Goal: Information Seeking & Learning: Learn about a topic

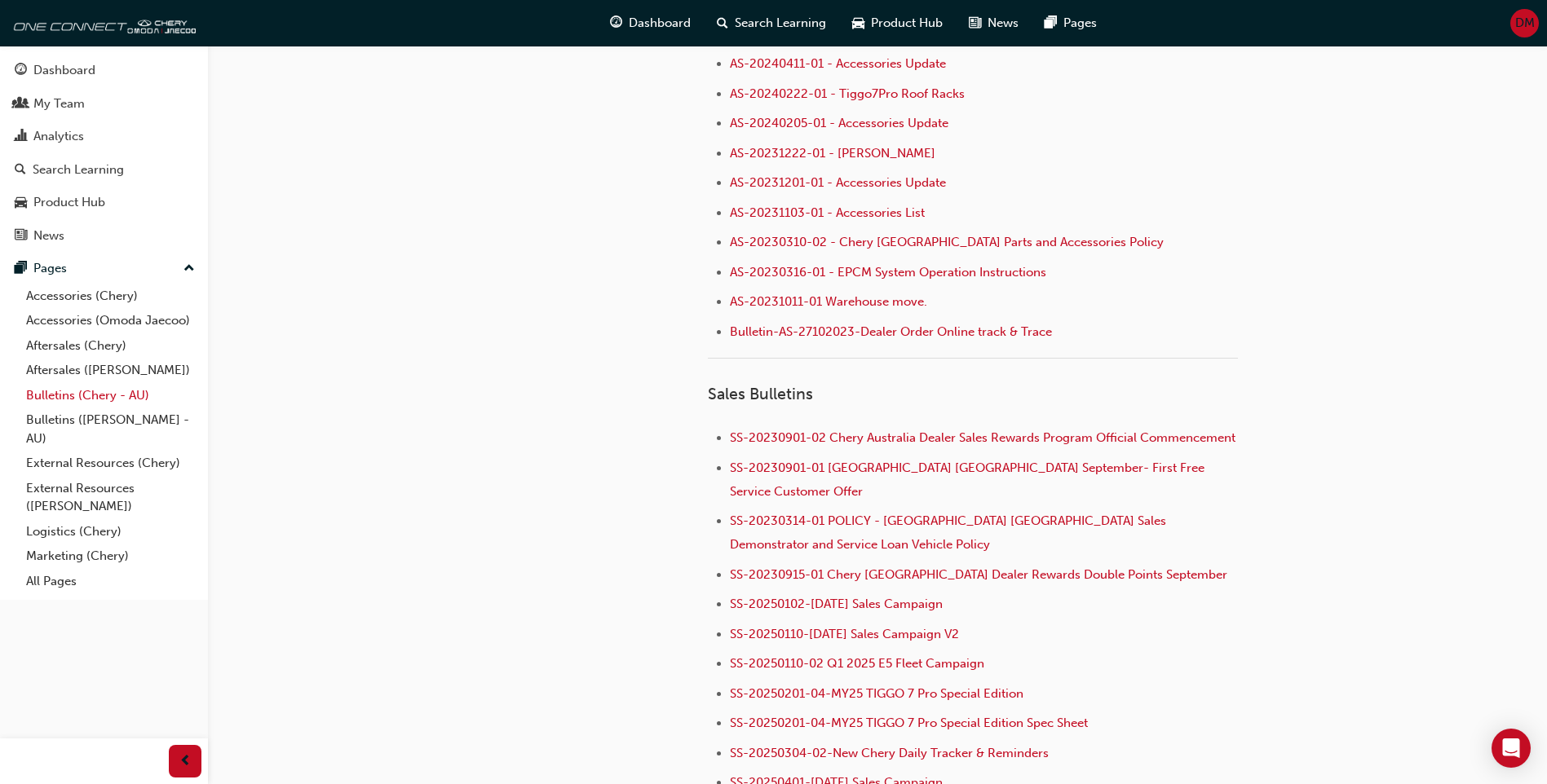
scroll to position [1386, 0]
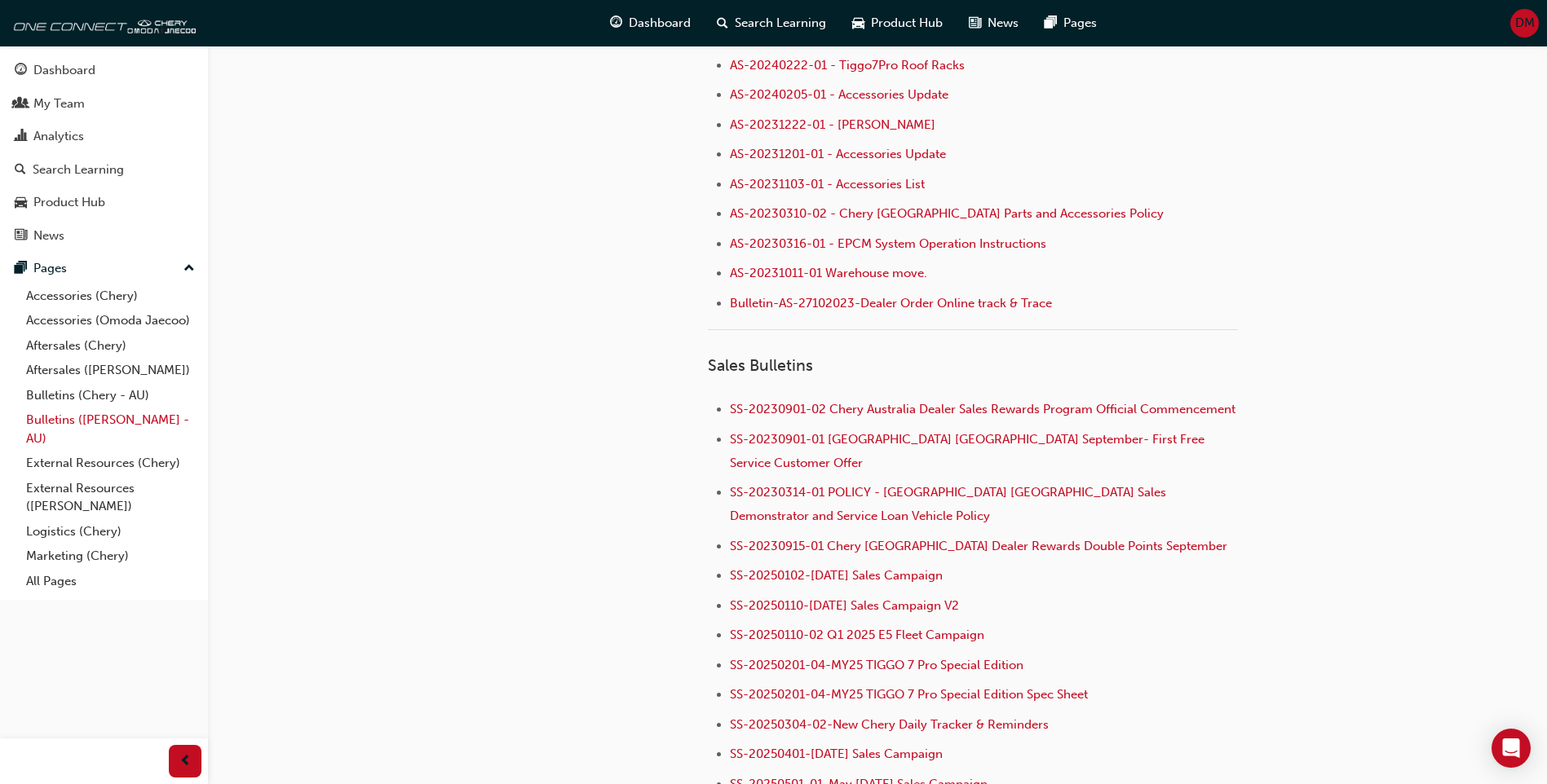
click at [142, 417] on link "Bulletins ([PERSON_NAME] - AU)" at bounding box center [110, 429] width 181 height 44
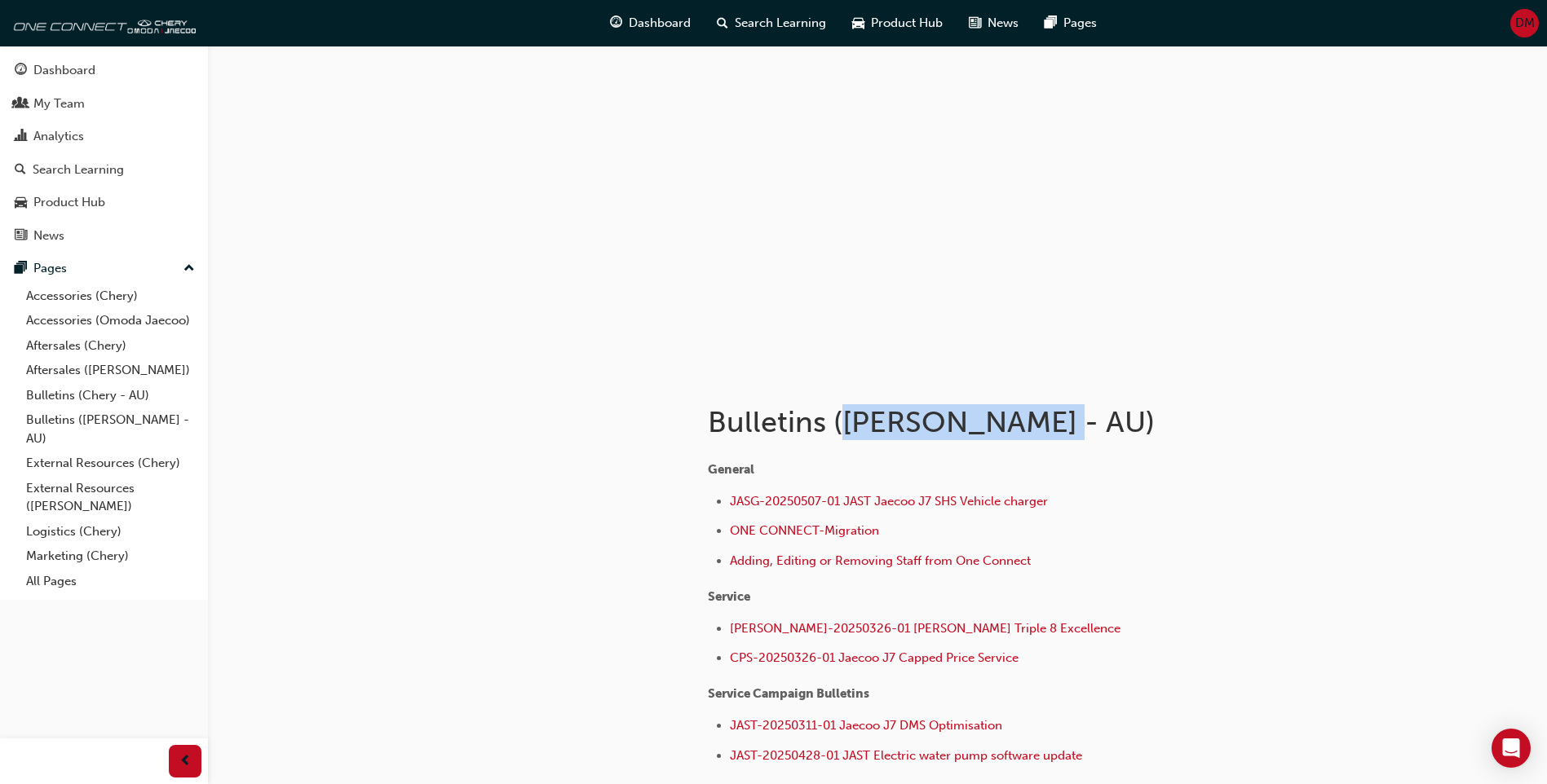
drag, startPoint x: 852, startPoint y: 425, endPoint x: 1069, endPoint y: 431, distance: 217.1
click at [1069, 431] on h1 "Bulletins ([PERSON_NAME] - AU)" at bounding box center [975, 422] width 535 height 36
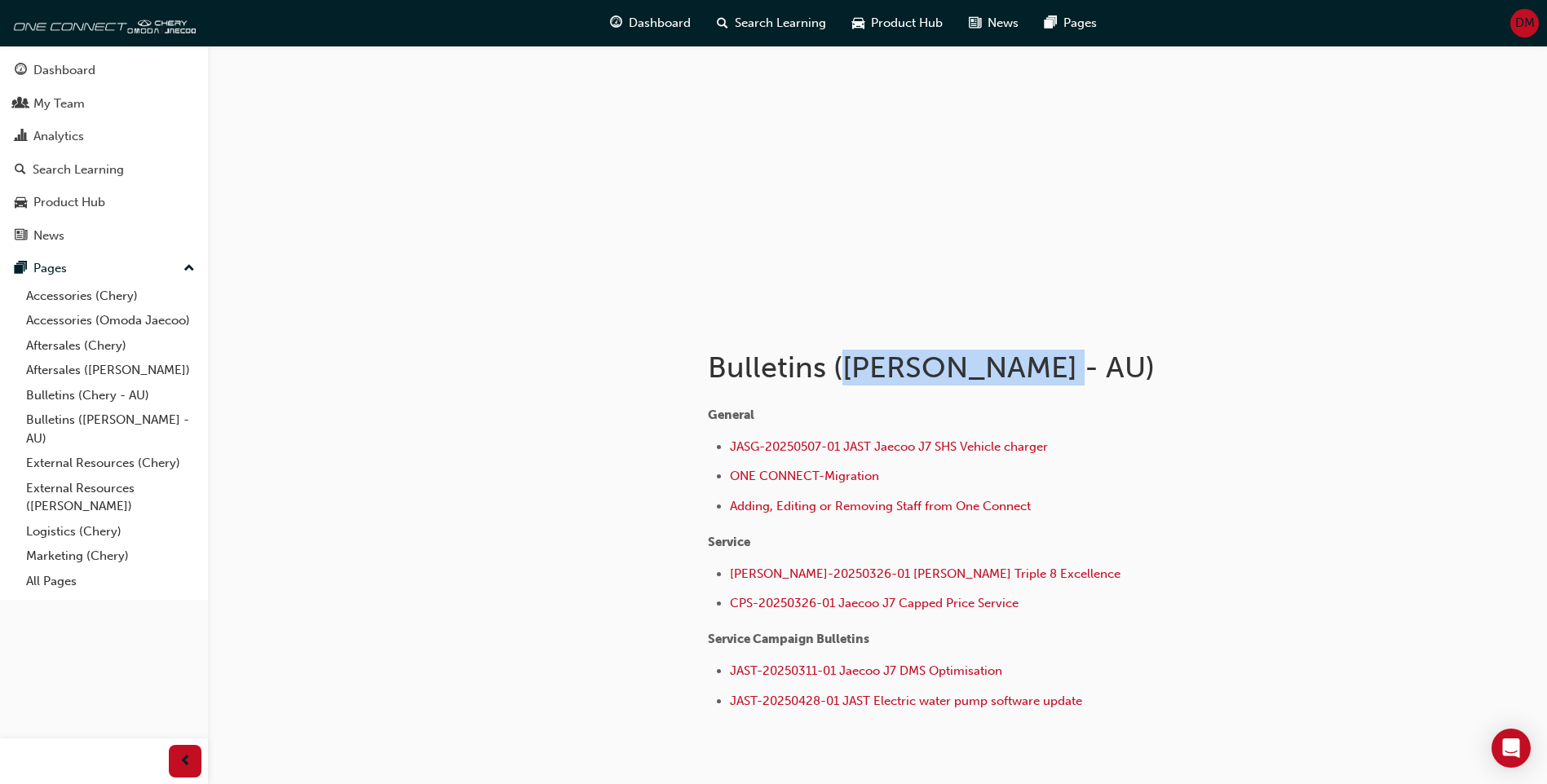
scroll to position [81, 0]
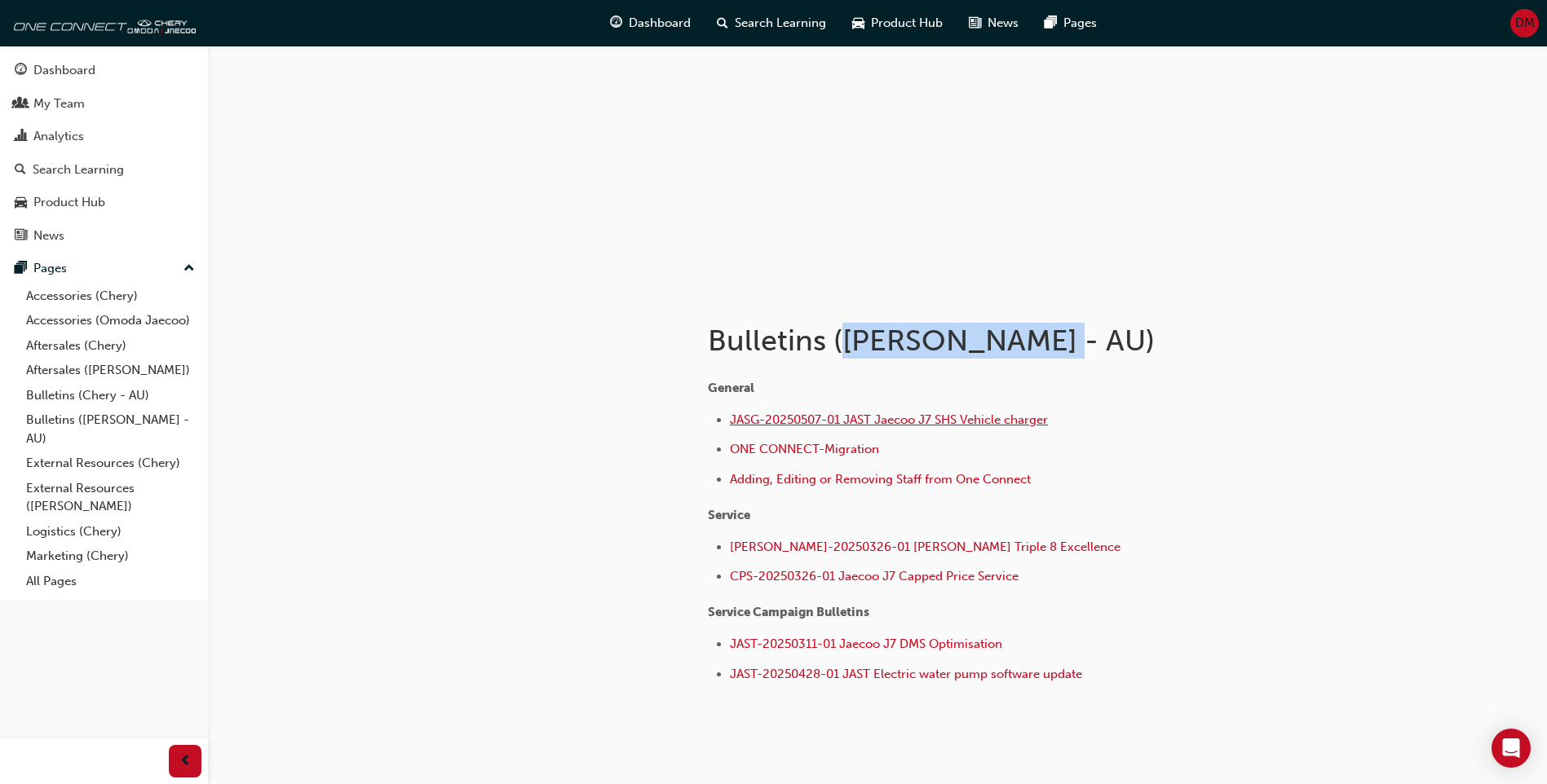
click at [963, 421] on span "JASG-20250507-01 JAST Jaecoo J7 SHS Vehicle charger" at bounding box center [889, 419] width 318 height 15
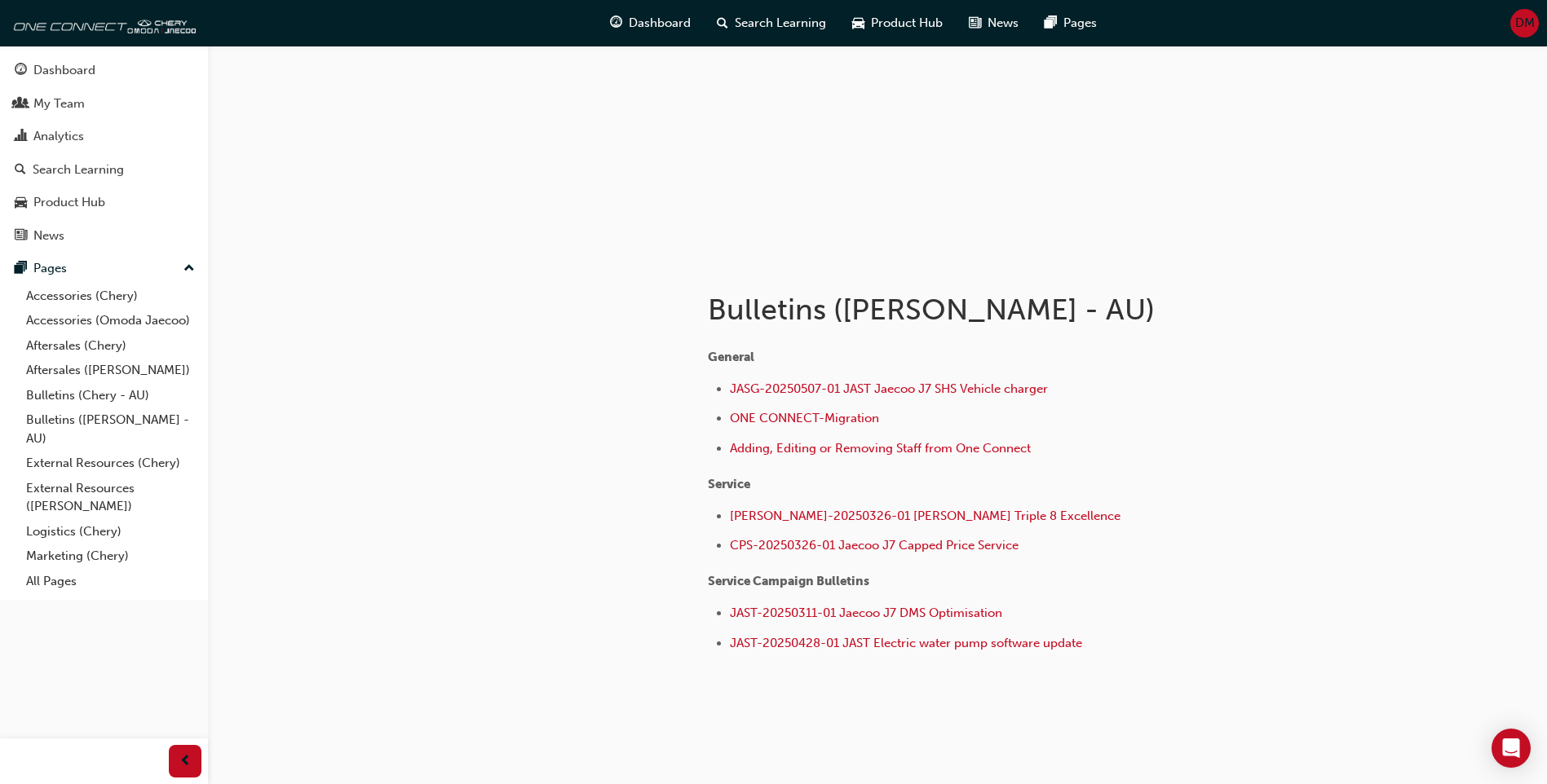
scroll to position [143, 0]
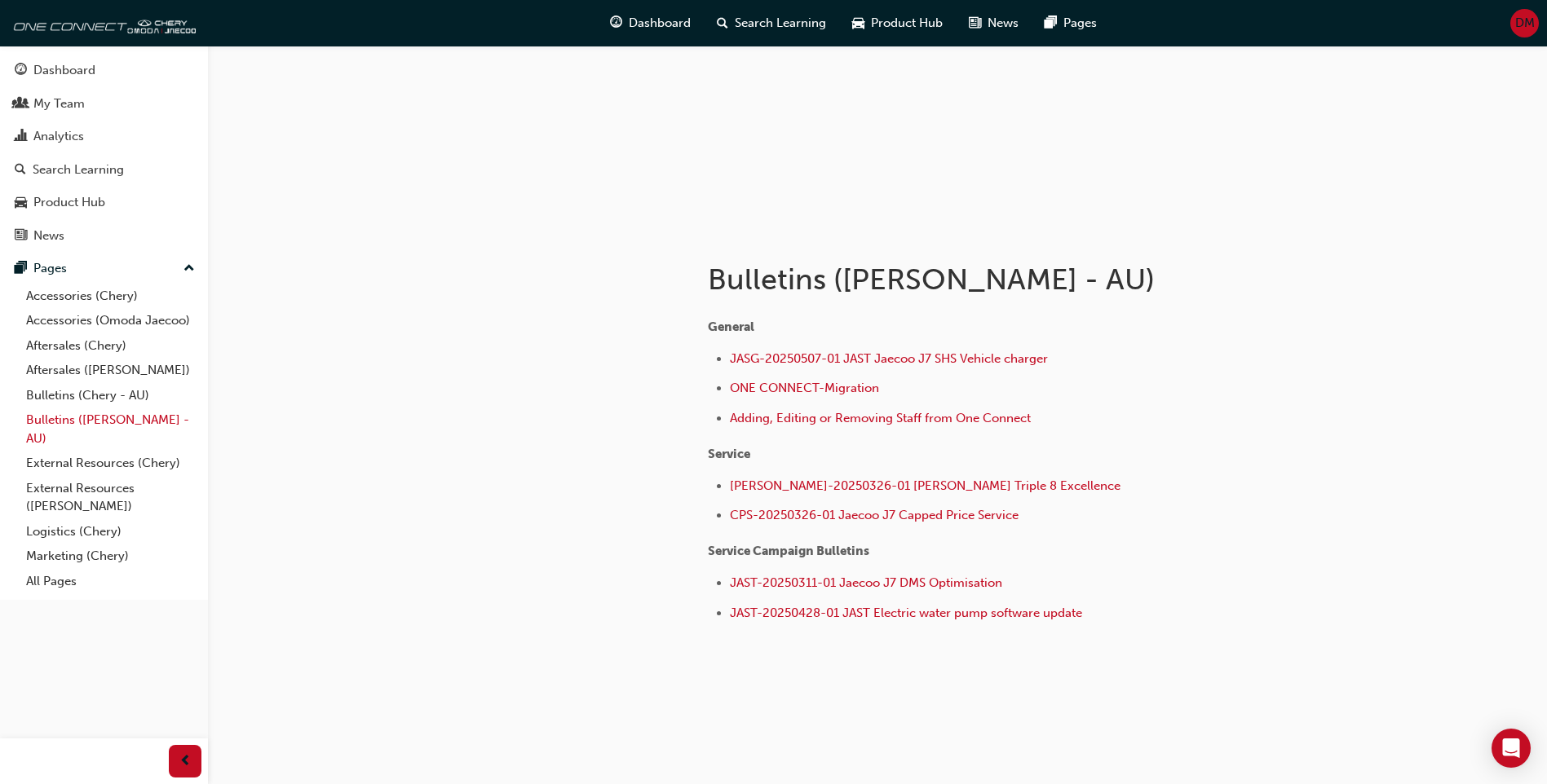
click at [110, 423] on link "Bulletins ([PERSON_NAME] - AU)" at bounding box center [110, 429] width 181 height 44
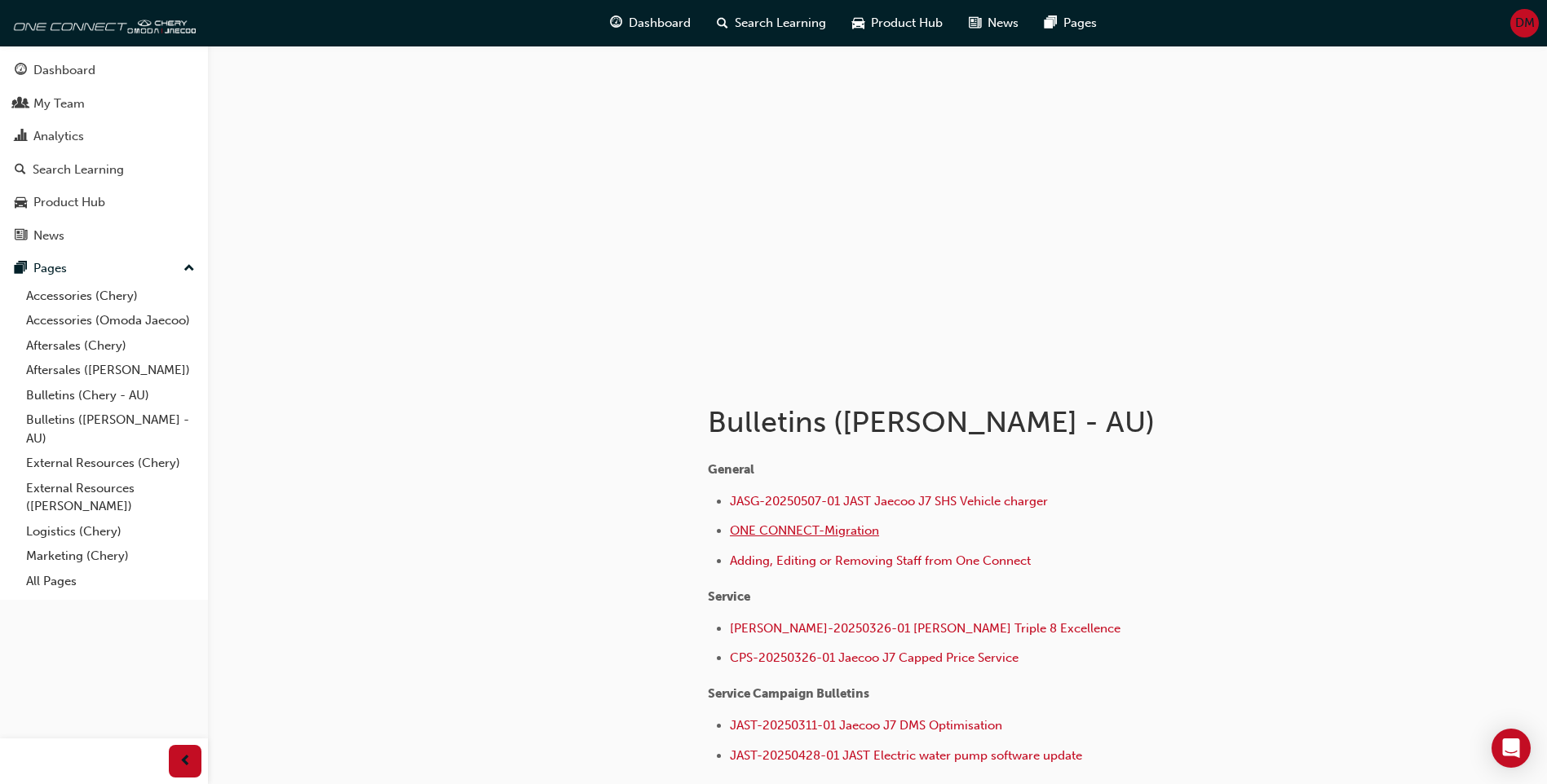
scroll to position [143, 0]
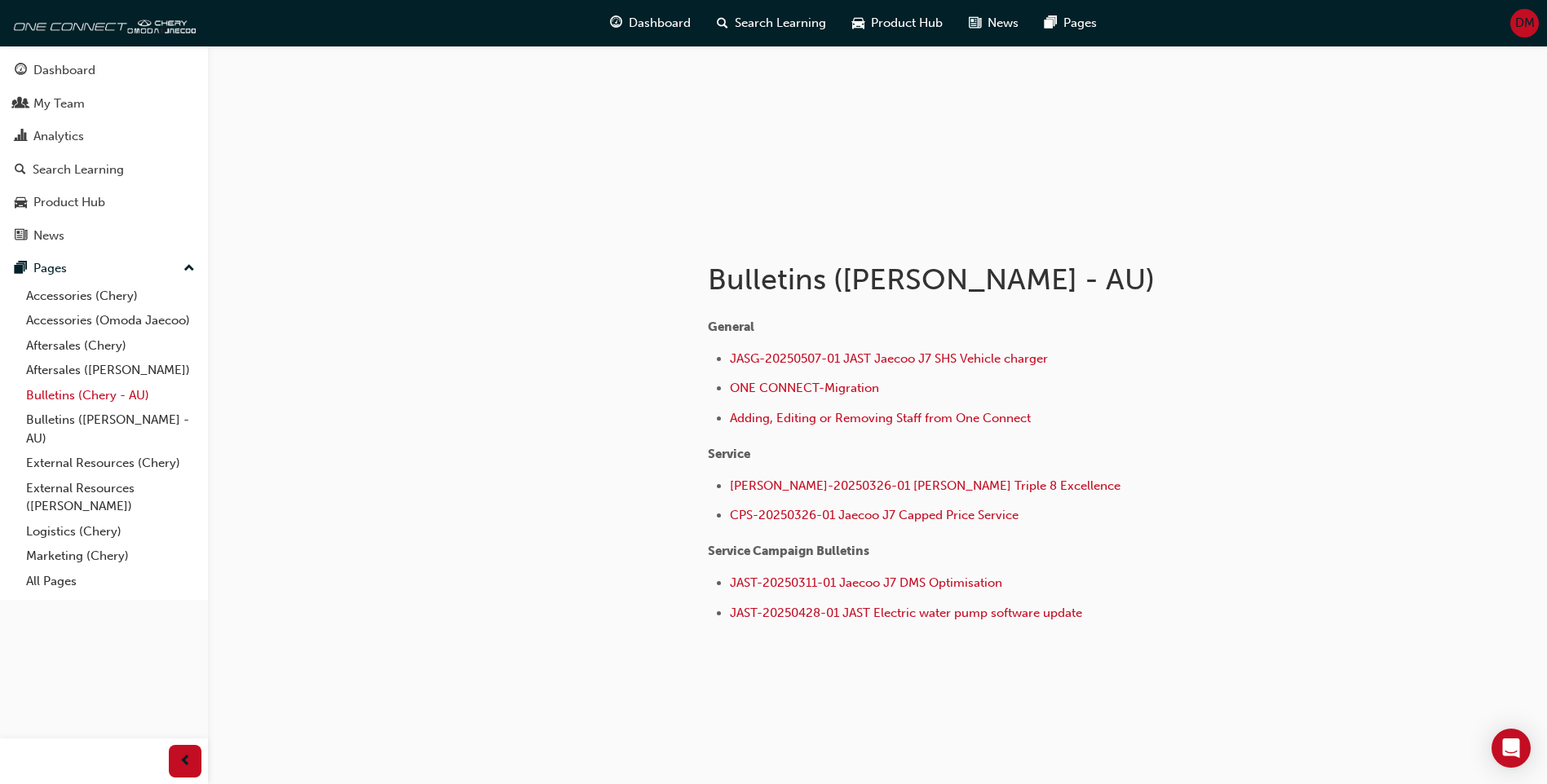
click at [77, 397] on link "Bulletins (Chery - AU)" at bounding box center [110, 395] width 181 height 25
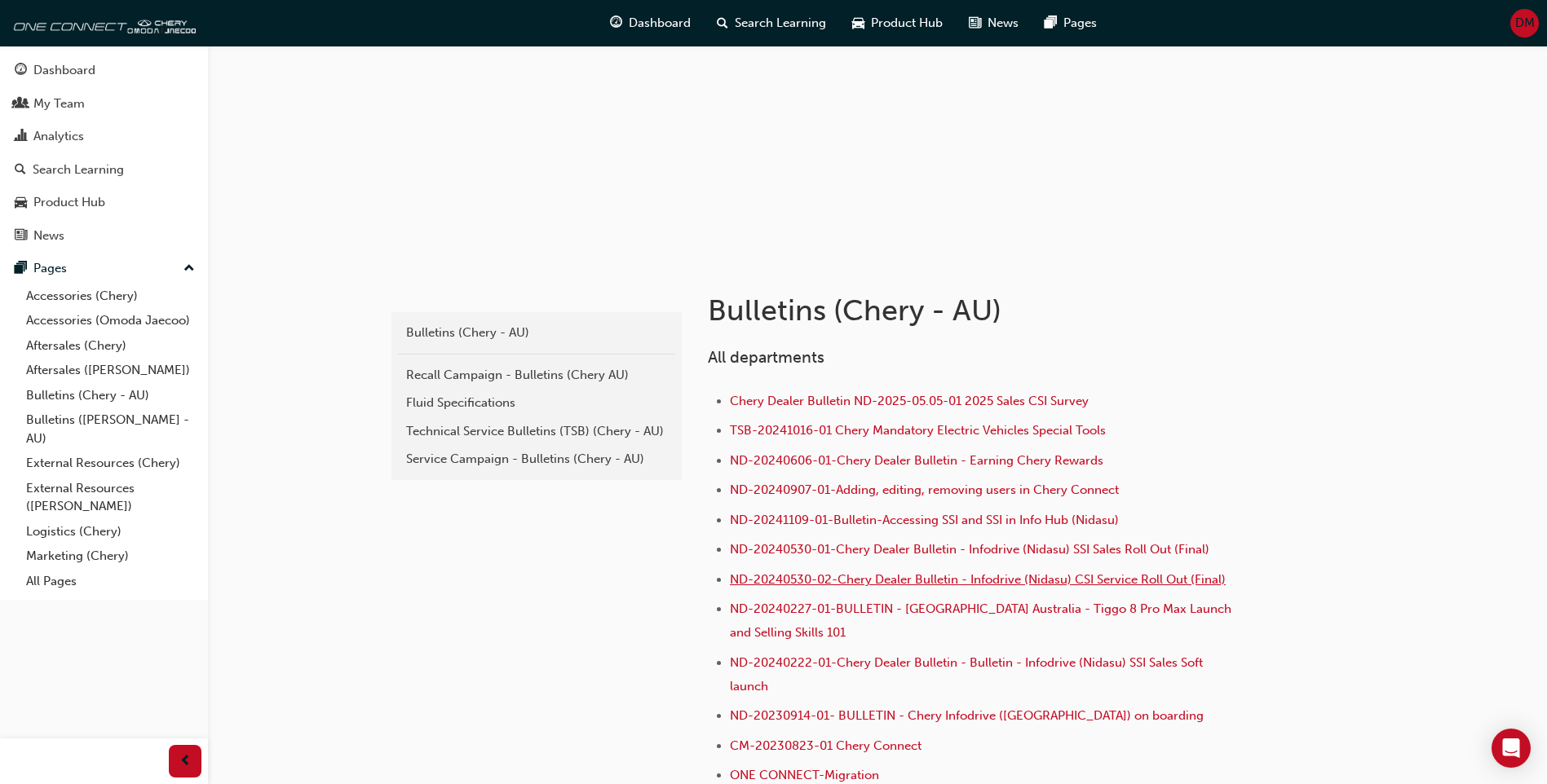
scroll to position [163, 0]
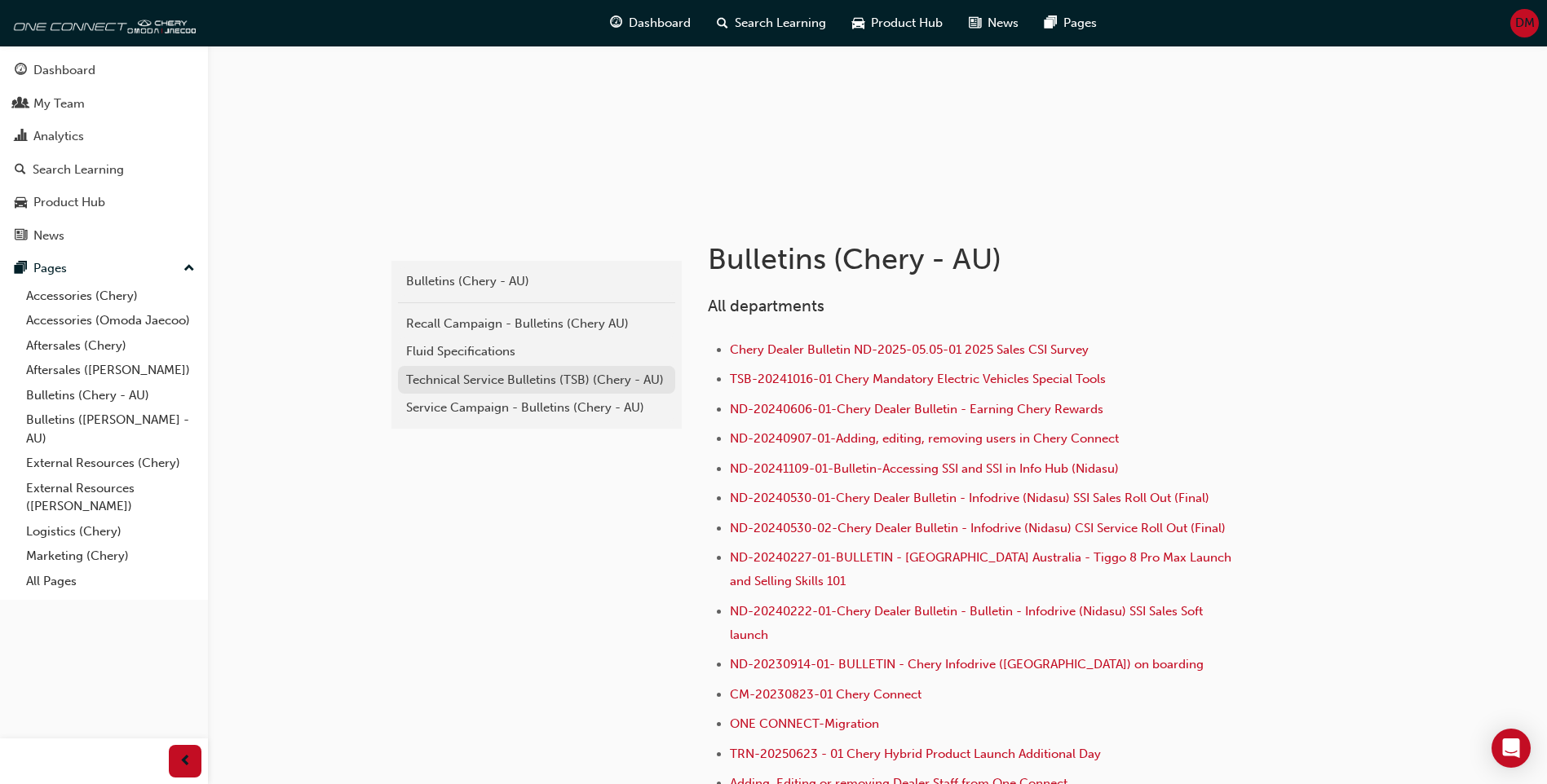
click at [519, 384] on div "Technical Service Bulletins (TSB) (Chery - AU)" at bounding box center [536, 380] width 261 height 19
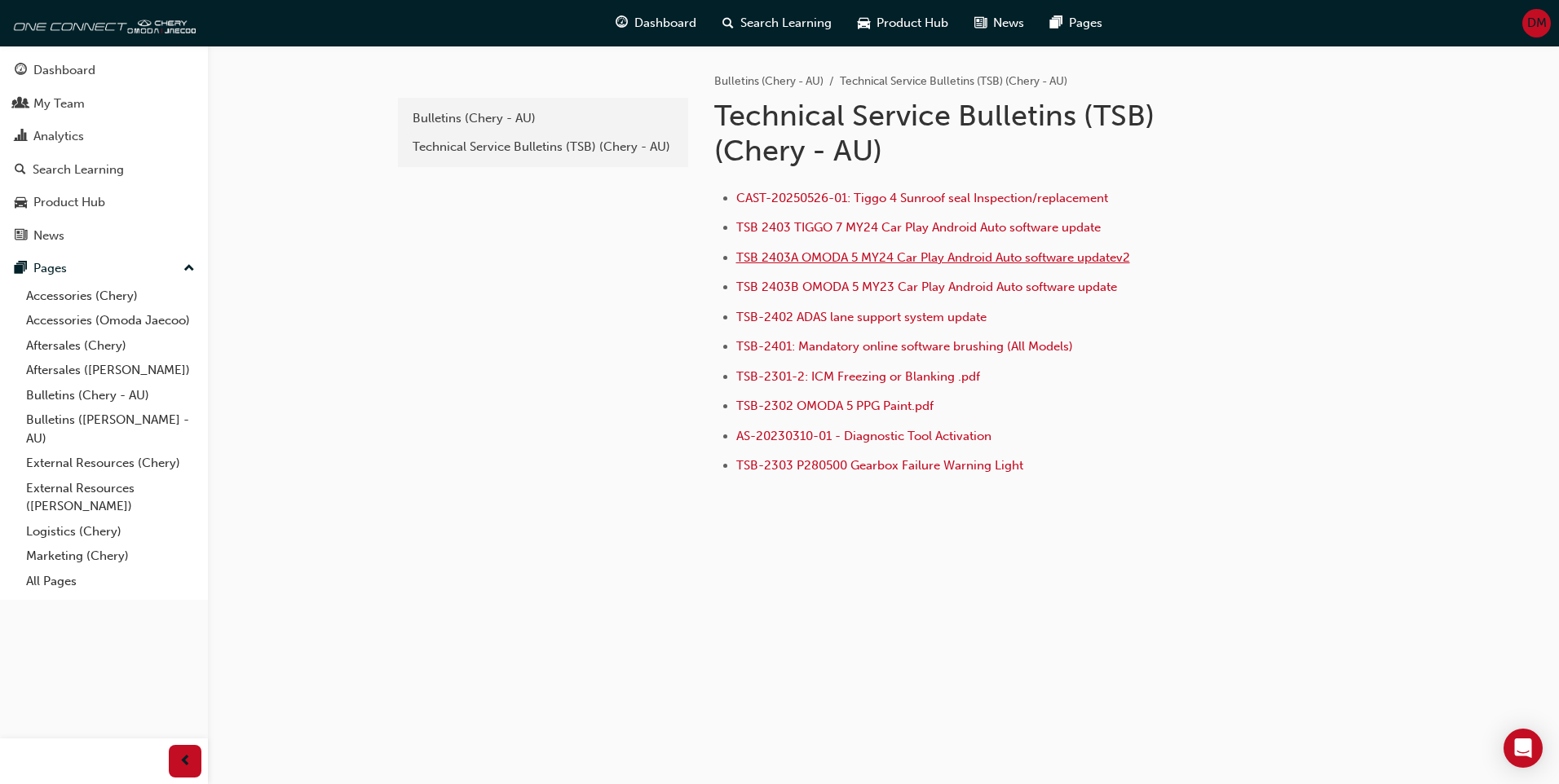
click at [1000, 258] on span "TSB 2403A OMODA 5 MY24 Car Play Android Auto software updatev2" at bounding box center [933, 257] width 394 height 15
click at [966, 319] on span "TSB-2402 ADAS lane support system update" at bounding box center [862, 316] width 250 height 15
